Goal: Transaction & Acquisition: Purchase product/service

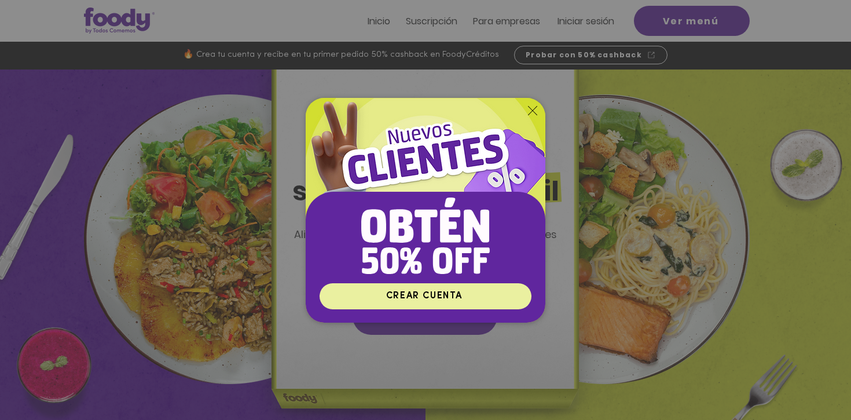
click at [436, 295] on span "CREAR CUENTA" at bounding box center [424, 295] width 76 height 9
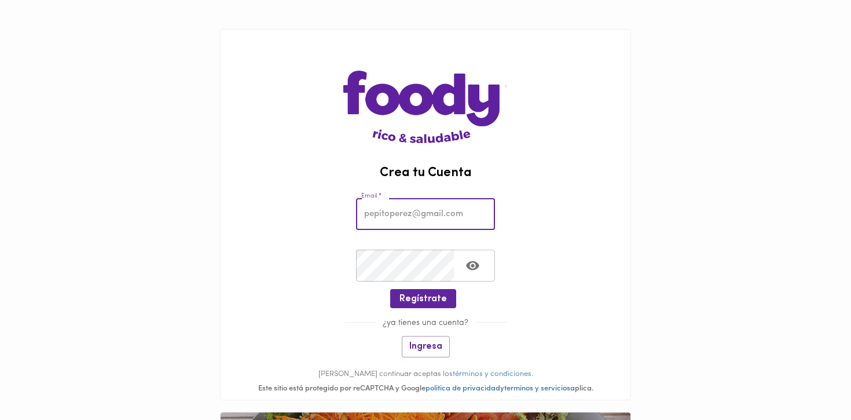
click at [402, 213] on input "email" at bounding box center [425, 214] width 139 height 32
type input "sebastiancuadrospu@gmail.com"
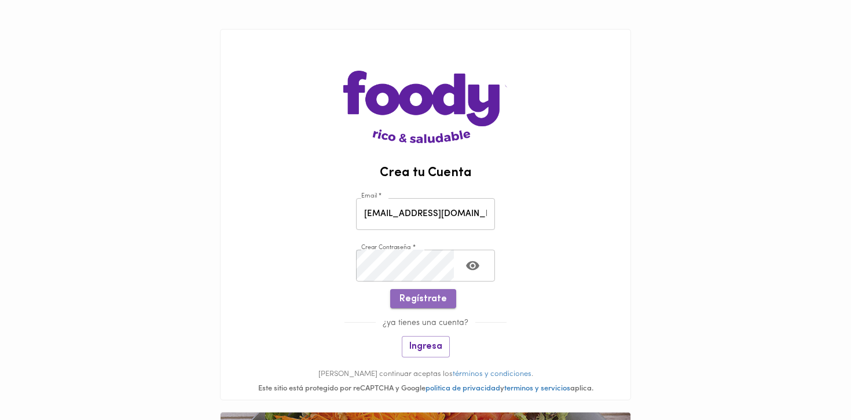
click at [427, 300] on span "Regístrate" at bounding box center [422, 298] width 47 height 11
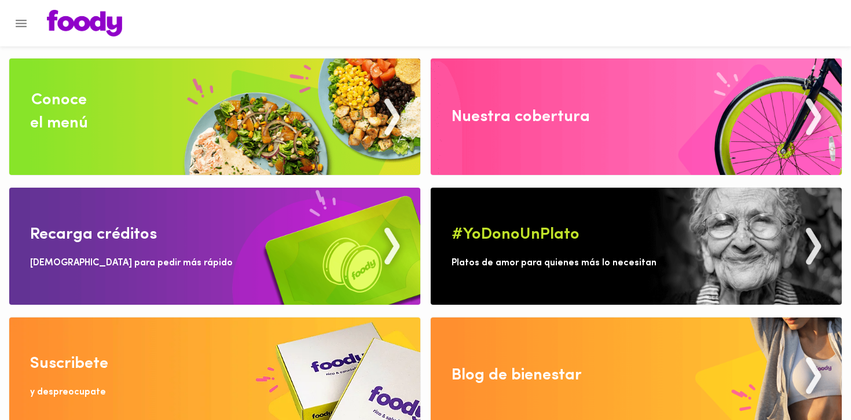
click at [263, 132] on img at bounding box center [214, 116] width 411 height 116
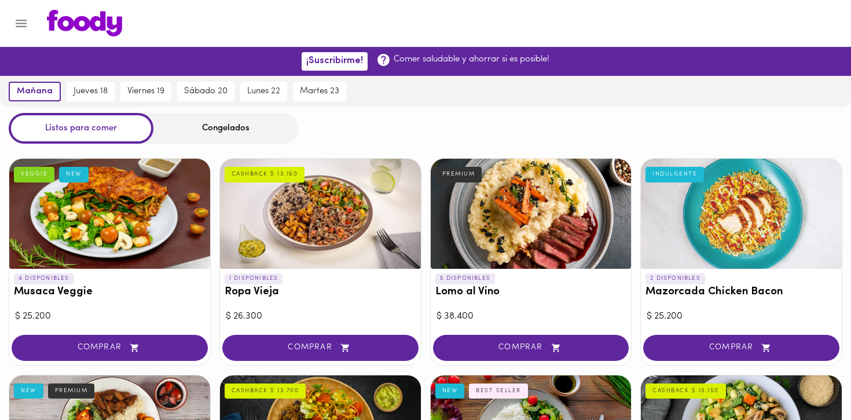
click at [229, 129] on div "Congelados" at bounding box center [225, 128] width 145 height 31
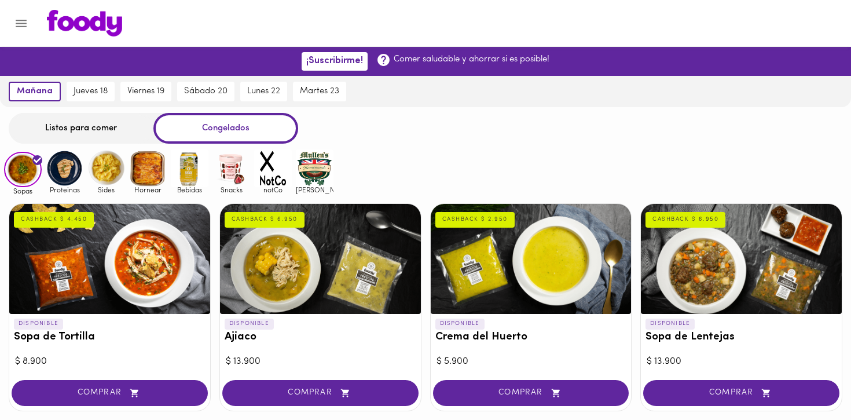
click at [105, 126] on div "Listos para comer" at bounding box center [81, 128] width 145 height 31
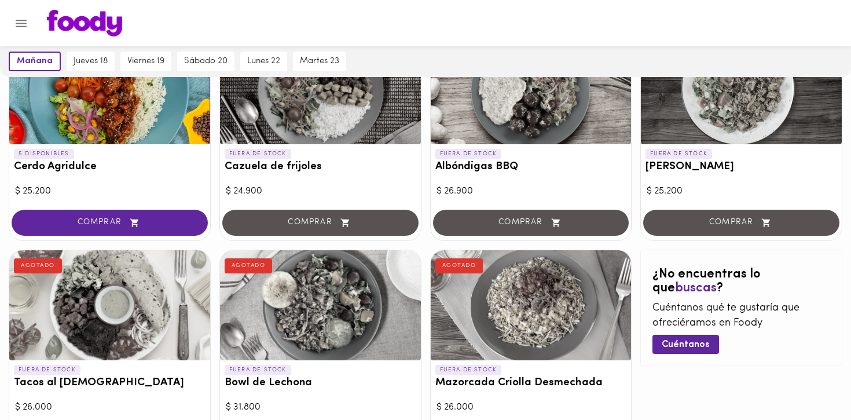
scroll to position [946, 0]
